Goal: Transaction & Acquisition: Purchase product/service

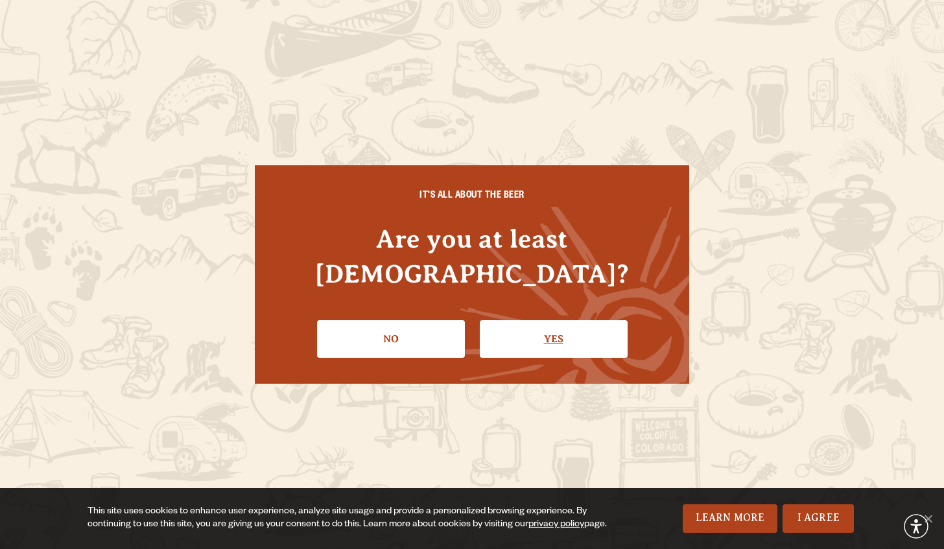
click at [567, 320] on link "Yes" at bounding box center [554, 339] width 148 height 38
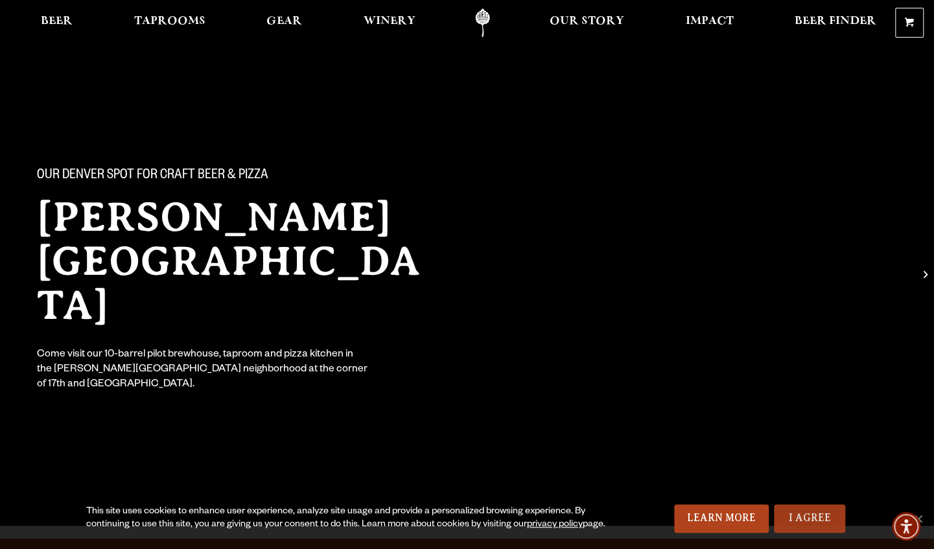
click at [803, 522] on link "I Agree" at bounding box center [809, 518] width 71 height 29
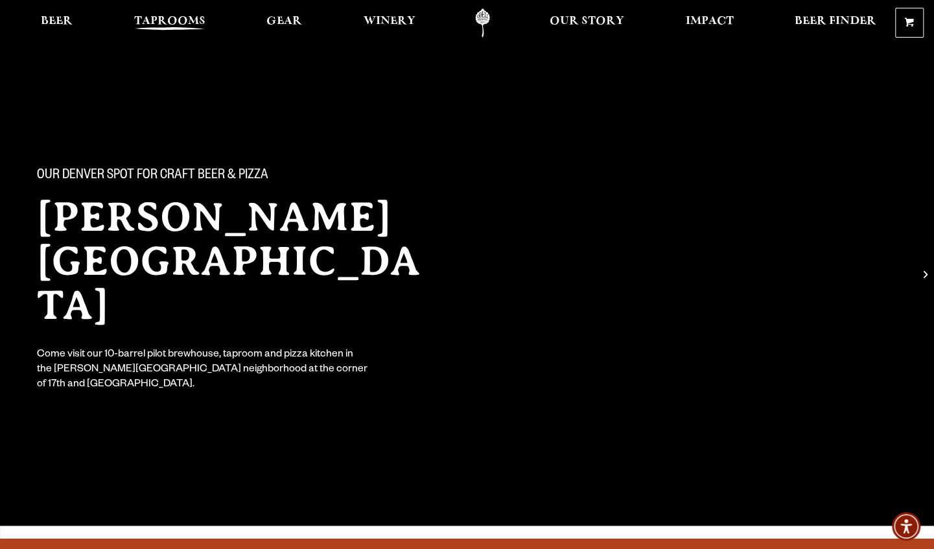
click at [200, 16] on span "Taprooms" at bounding box center [169, 21] width 71 height 10
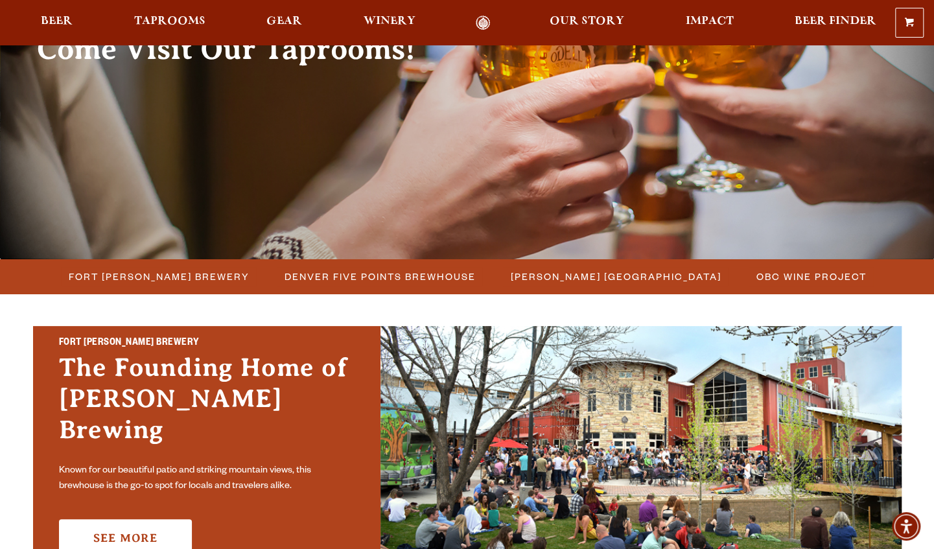
scroll to position [194, 0]
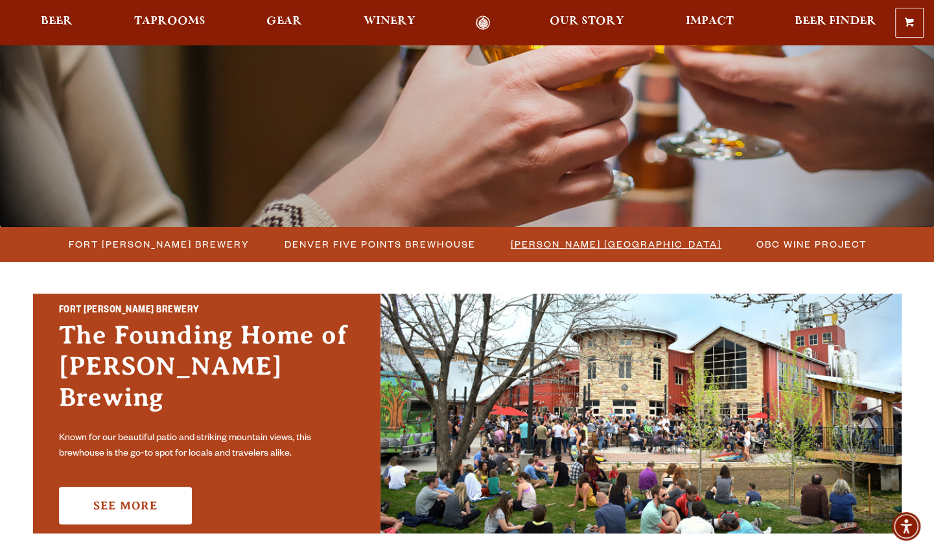
click at [611, 245] on span "[PERSON_NAME] [GEOGRAPHIC_DATA]" at bounding box center [616, 244] width 211 height 19
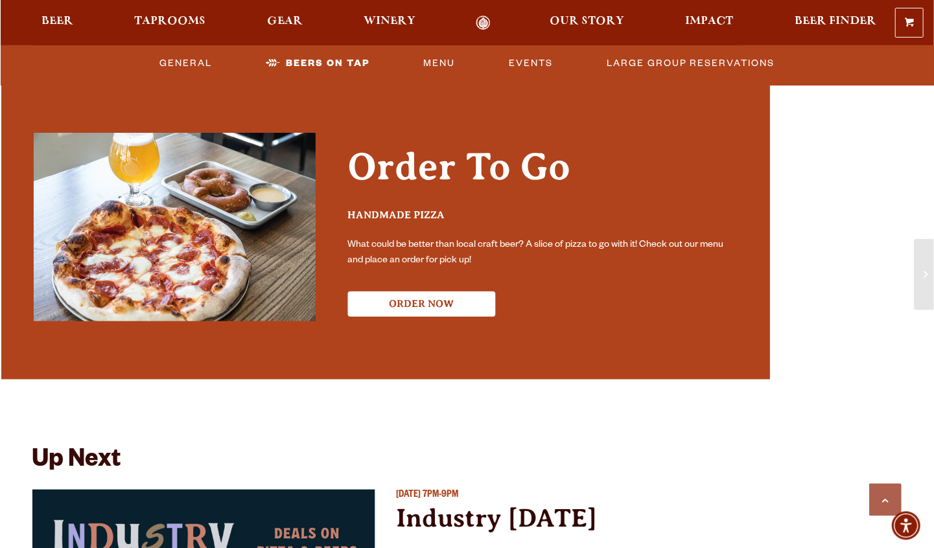
scroll to position [2658, 0]
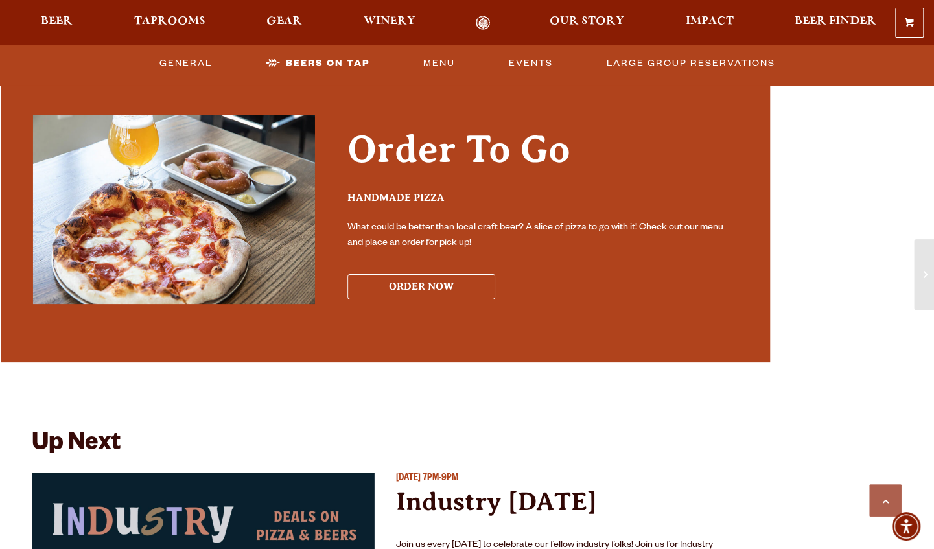
click at [408, 279] on button "ORDER NOW" at bounding box center [421, 286] width 148 height 25
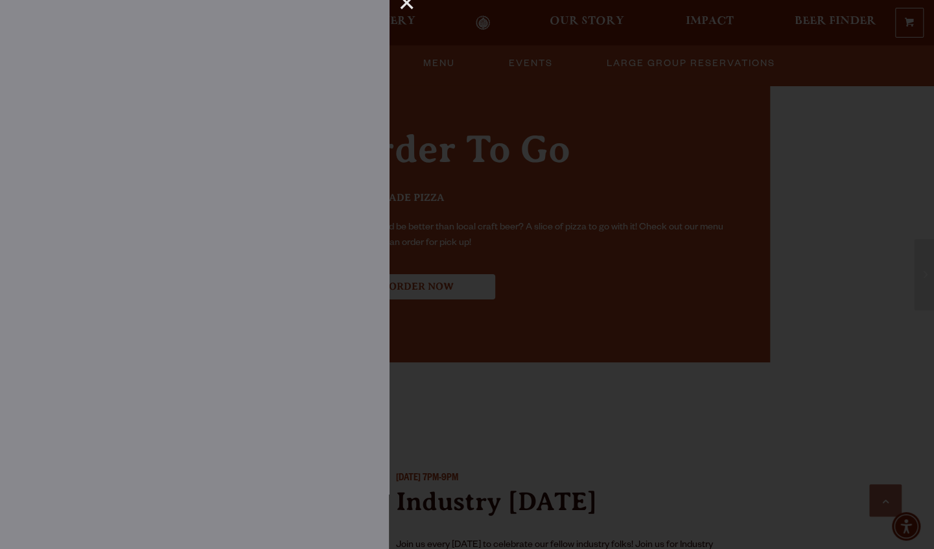
click at [404, 1] on div "×" at bounding box center [401, 8] width 25 height 17
